Goal: Task Accomplishment & Management: Manage account settings

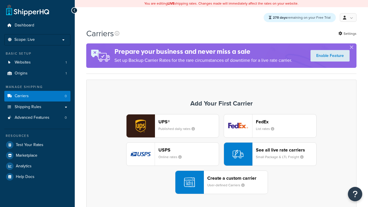
click at [173, 126] on div "UPS® Published daily rates" at bounding box center [189, 126] width 60 height 14
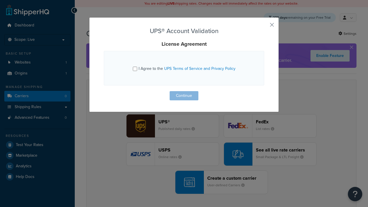
click at [135, 69] on input "I Agree to the UPS Terms of Service and Privacy Policy" at bounding box center [135, 69] width 4 height 4
checkbox input "true"
click at [184, 96] on button "Continue" at bounding box center [184, 95] width 29 height 9
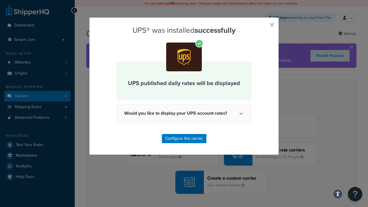
click at [263, 27] on button "button" at bounding box center [263, 26] width 1 height 1
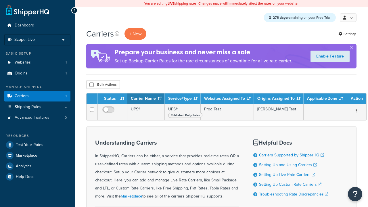
click at [112, 99] on th "Status" at bounding box center [113, 98] width 30 height 10
click at [146, 99] on th "Carrier Name" at bounding box center [145, 98] width 37 height 10
click at [182, 99] on th "Service/Type" at bounding box center [183, 98] width 36 height 10
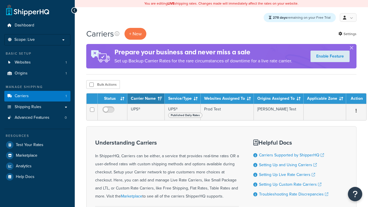
click at [182, 99] on th "Service/Type" at bounding box center [183, 98] width 36 height 10
click at [226, 99] on th "Websites Assigned To" at bounding box center [227, 98] width 53 height 10
click at [276, 99] on th "Origins Assigned To" at bounding box center [279, 98] width 50 height 10
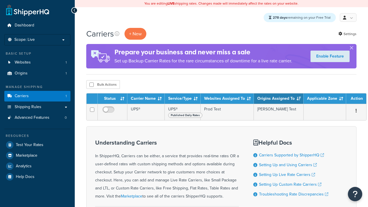
click at [322, 99] on th "Applicable Zone" at bounding box center [325, 98] width 43 height 10
click at [353, 99] on th "Action" at bounding box center [356, 98] width 20 height 10
click at [117, 34] on icon at bounding box center [117, 33] width 5 height 5
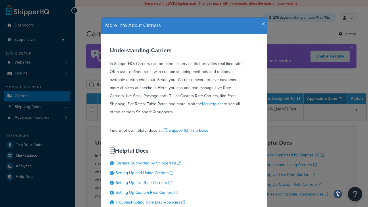
click at [262, 22] on icon "button" at bounding box center [263, 24] width 4 height 5
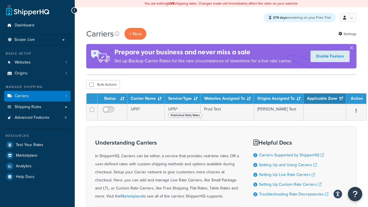
scroll to position [65, 0]
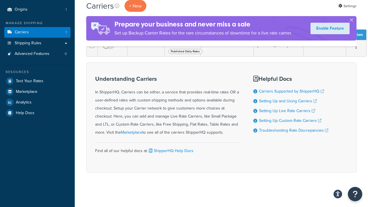
click at [91, 23] on input "checkbox" at bounding box center [91, 21] width 4 height 4
checkbox input "true"
click at [0, 0] on button "Delete" at bounding box center [0, 0] width 0 height 0
